Goal: Task Accomplishment & Management: Manage account settings

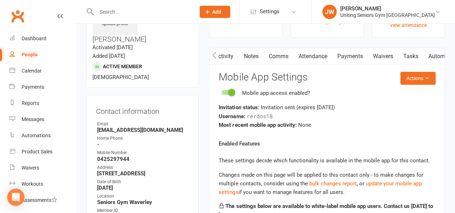
scroll to position [0, 140]
click at [136, 12] on input "text" at bounding box center [142, 12] width 96 height 10
click at [160, 16] on input "text" at bounding box center [142, 12] width 96 height 10
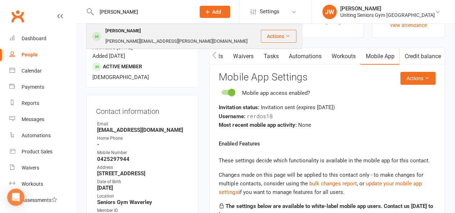
type input "[PERSON_NAME]"
click at [126, 36] on div "[PERSON_NAME]" at bounding box center [123, 31] width 40 height 10
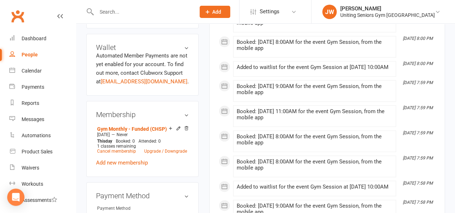
scroll to position [338, 0]
click at [131, 149] on link "Cancel membership" at bounding box center [116, 151] width 39 height 5
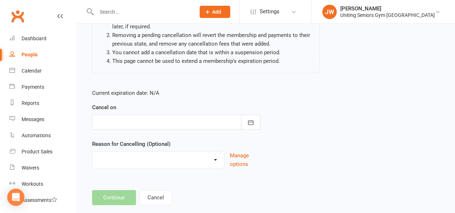
scroll to position [92, 0]
click at [131, 122] on div at bounding box center [176, 121] width 168 height 15
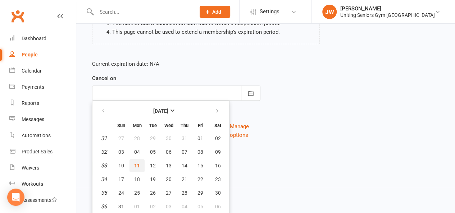
click at [140, 167] on button "11" at bounding box center [137, 165] width 15 height 13
type input "[DATE]"
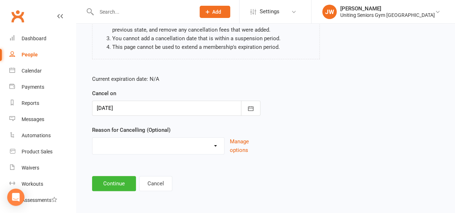
scroll to position [105, 0]
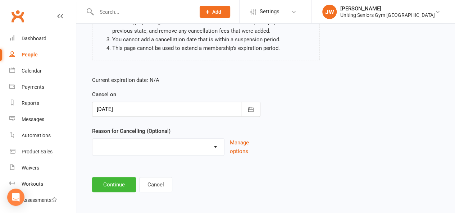
click at [152, 148] on select "Health reasons Holiday Injury Other Other reason" at bounding box center [158, 146] width 132 height 14
select select "0"
click at [92, 139] on select "Health reasons Holiday Injury Other Other reason" at bounding box center [158, 146] width 132 height 14
click at [119, 186] on button "Continue" at bounding box center [114, 184] width 44 height 15
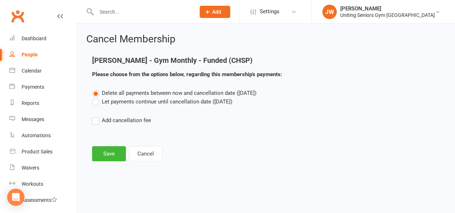
scroll to position [0, 0]
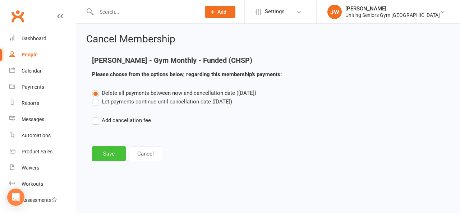
click at [110, 156] on button "Save" at bounding box center [109, 153] width 34 height 15
